Goal: Find contact information: Find contact information

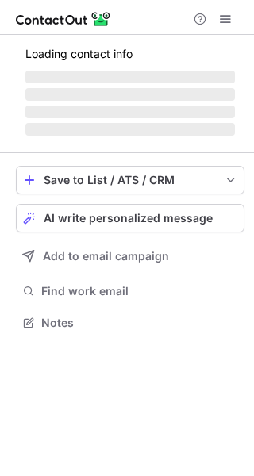
scroll to position [321, 254]
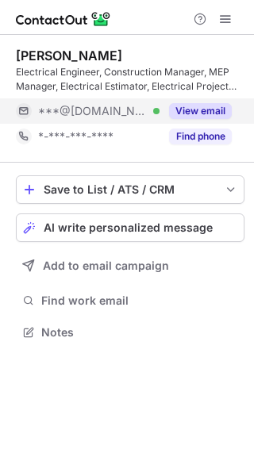
click at [208, 109] on button "View email" at bounding box center [200, 111] width 63 height 16
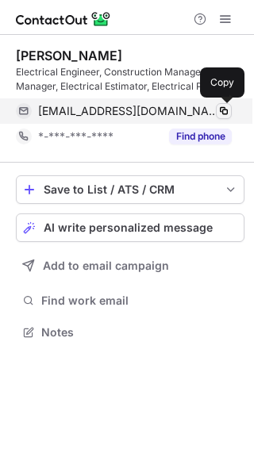
click at [223, 109] on span at bounding box center [223, 111] width 13 height 13
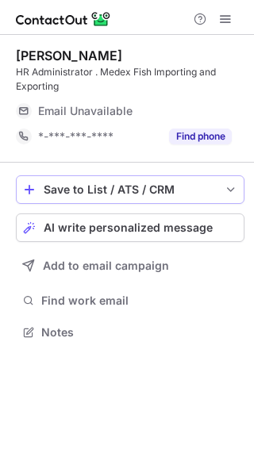
scroll to position [321, 254]
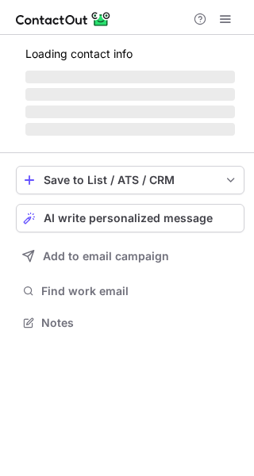
scroll to position [307, 254]
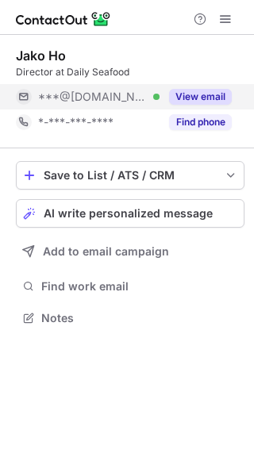
click at [179, 97] on button "View email" at bounding box center [200, 97] width 63 height 16
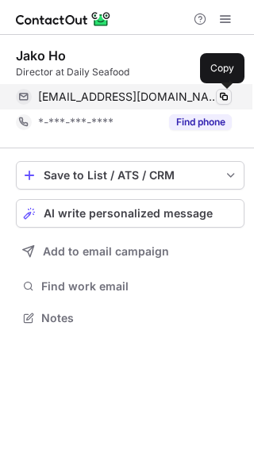
click at [227, 96] on span at bounding box center [223, 96] width 13 height 13
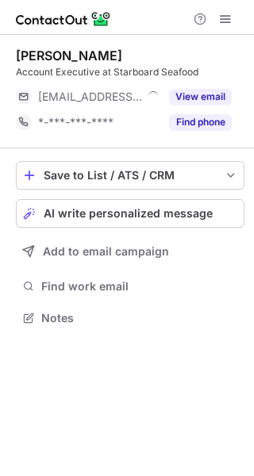
scroll to position [307, 254]
